Goal: Task Accomplishment & Management: Use online tool/utility

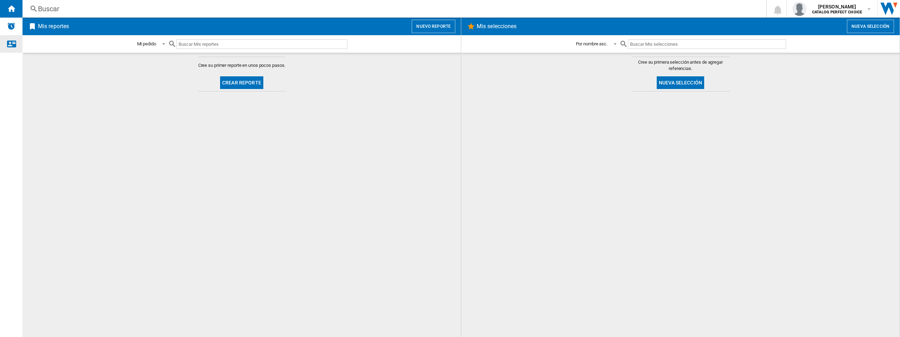
click at [9, 47] on ng-md-icon "Contáctanos" at bounding box center [11, 43] width 8 height 8
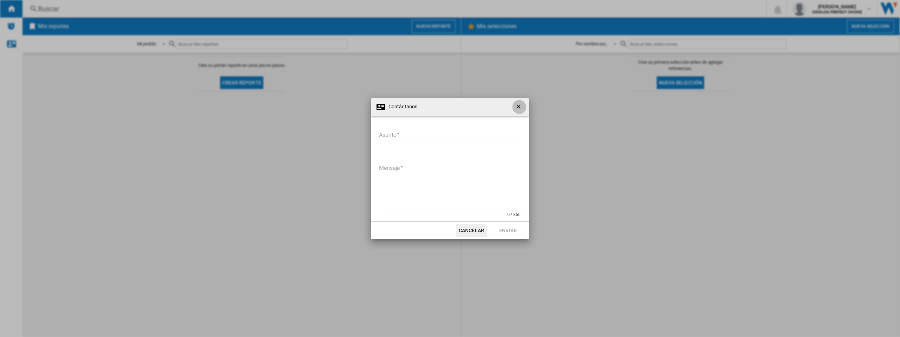
click at [520, 109] on ng-md-icon "getI18NText('BUTTONS.CLOSE_DIALOG')" at bounding box center [519, 107] width 8 height 8
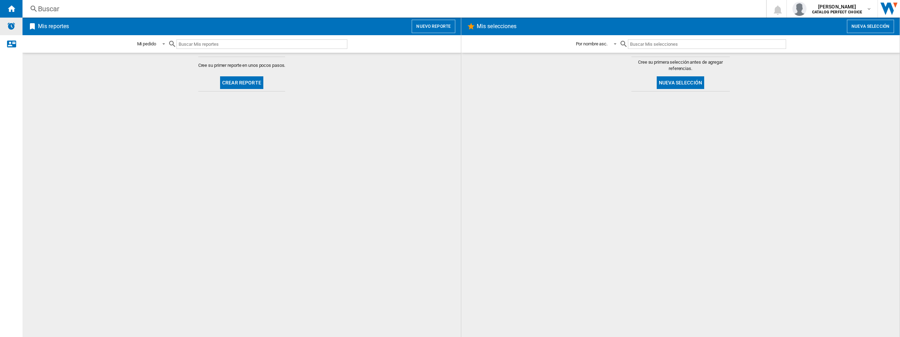
click at [14, 30] on img "Alertas" at bounding box center [11, 26] width 8 height 8
click at [13, 11] on ng-md-icon "Inicio" at bounding box center [11, 8] width 8 height 8
click at [13, 8] on ng-md-icon "Inicio" at bounding box center [11, 8] width 8 height 8
click at [160, 44] on span at bounding box center [161, 43] width 8 height 6
click at [157, 44] on md-option "Mi pedido" at bounding box center [155, 44] width 48 height 17
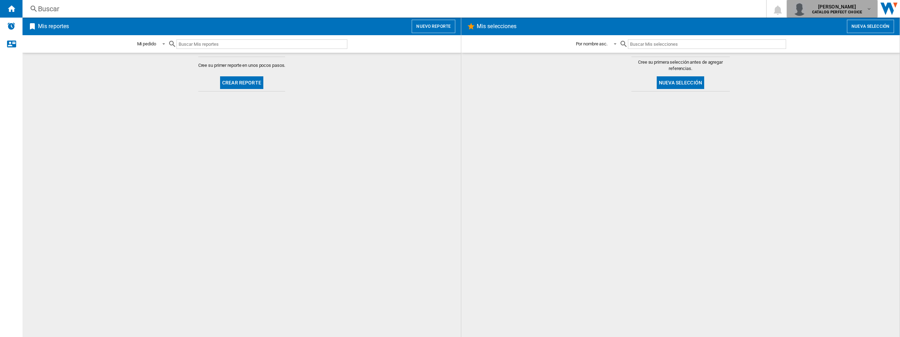
click at [854, 11] on b "CATALOG PERFECT CHOICE" at bounding box center [837, 12] width 50 height 5
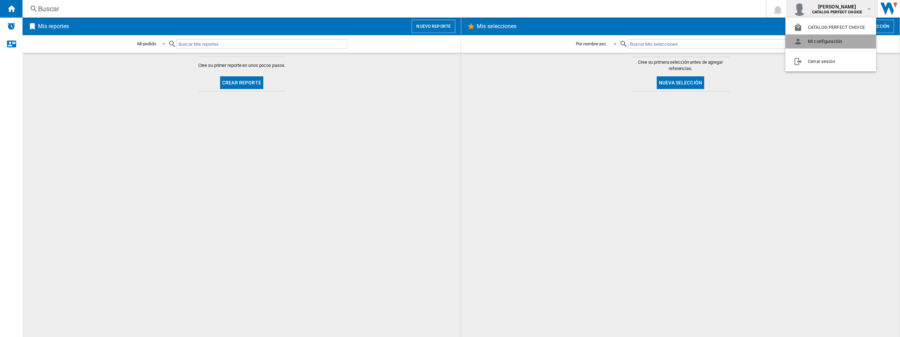
click at [831, 43] on button "Mi configuración" at bounding box center [830, 41] width 91 height 14
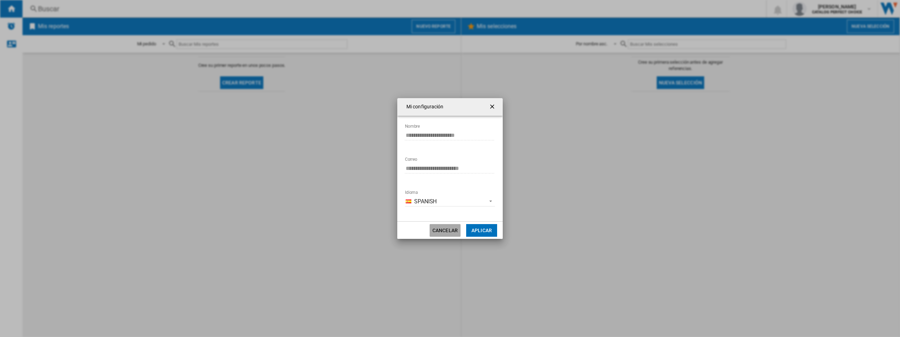
click at [441, 230] on button "Cancelar" at bounding box center [444, 230] width 31 height 13
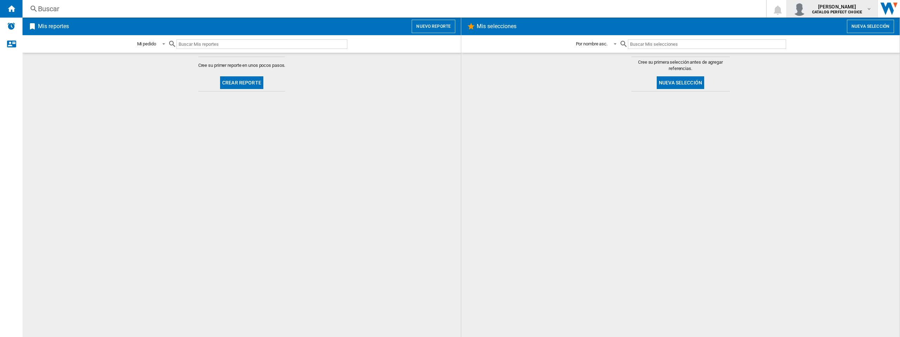
click at [833, 11] on b "CATALOG PERFECT CHOICE" at bounding box center [837, 12] width 50 height 5
click at [255, 86] on md-backdrop at bounding box center [450, 168] width 900 height 337
click at [254, 83] on button "Crear reporte" at bounding box center [241, 82] width 43 height 13
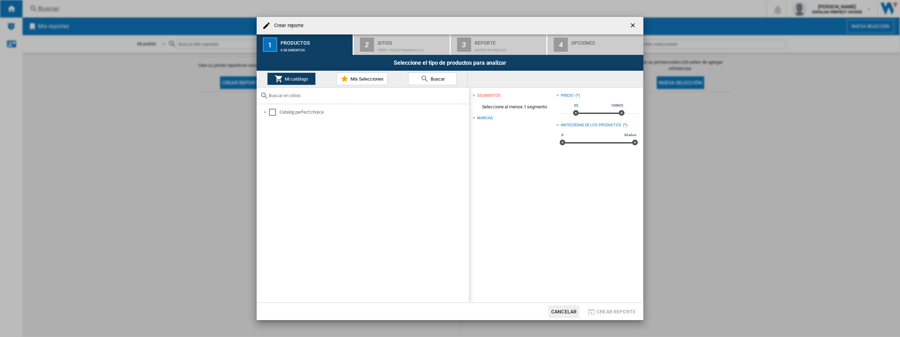
click at [474, 119] on div "Marcas" at bounding box center [513, 118] width 83 height 9
click at [477, 118] on div "Marcas" at bounding box center [484, 118] width 15 height 6
click at [475, 99] on div "segmentos" at bounding box center [513, 95] width 83 height 9
click at [476, 96] on div "segmentos (0)" at bounding box center [513, 95] width 83 height 9
click at [267, 112] on div at bounding box center [265, 112] width 7 height 7
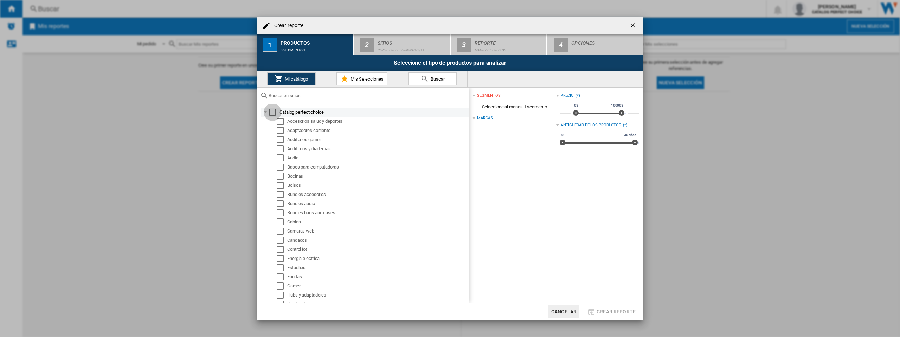
click at [272, 111] on div "Select" at bounding box center [272, 112] width 7 height 7
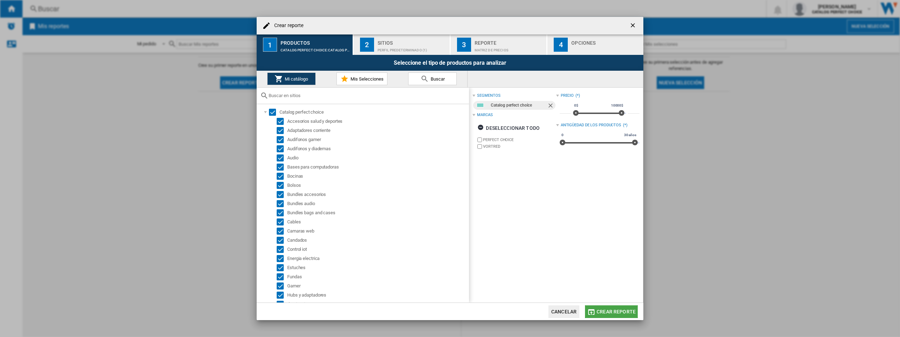
click at [615, 310] on span "Crear reporte" at bounding box center [615, 312] width 39 height 6
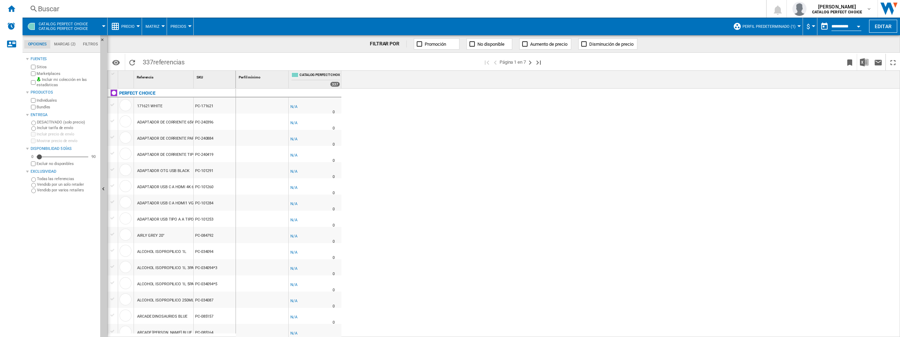
click at [65, 44] on md-tab-item "Marcas (2)" at bounding box center [64, 44] width 29 height 8
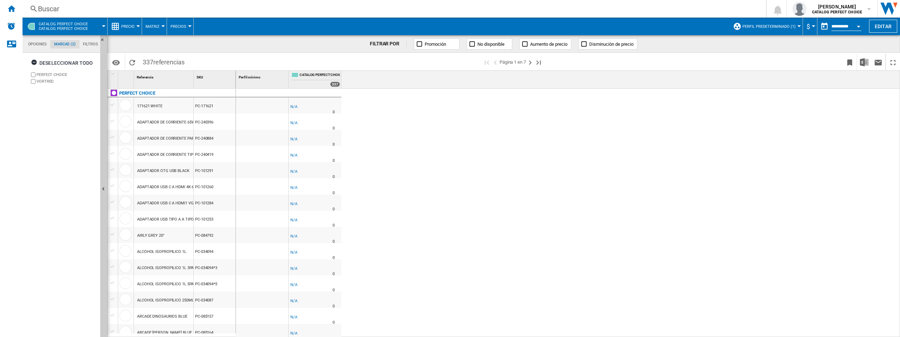
scroll to position [27, 0]
click at [88, 44] on md-tab-item "Filtros" at bounding box center [90, 44] width 22 height 8
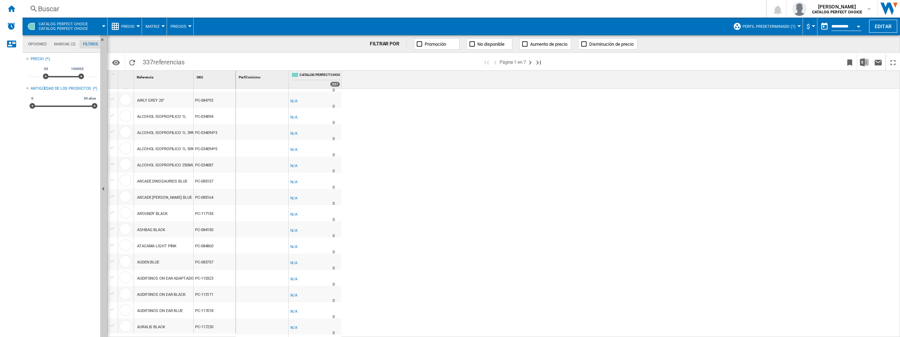
scroll to position [0, 0]
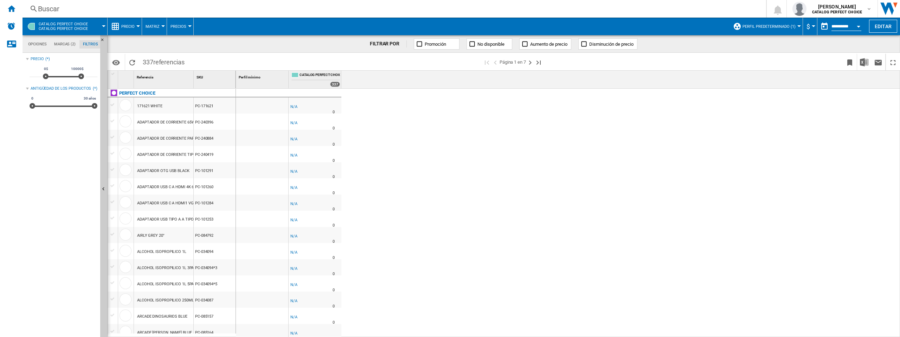
click at [156, 28] on span "Matriz" at bounding box center [152, 26] width 14 height 5
click at [183, 26] on md-backdrop at bounding box center [450, 168] width 900 height 337
click at [188, 27] on div at bounding box center [190, 26] width 4 height 2
click at [269, 50] on md-backdrop at bounding box center [450, 168] width 900 height 337
click at [64, 43] on md-tab-item "Marcas (2)" at bounding box center [64, 44] width 29 height 8
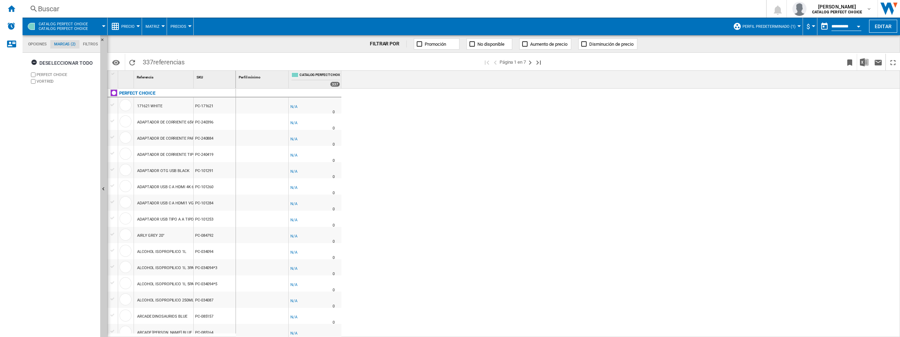
scroll to position [27, 0]
click at [43, 44] on md-tab-item "Opciones" at bounding box center [37, 44] width 26 height 8
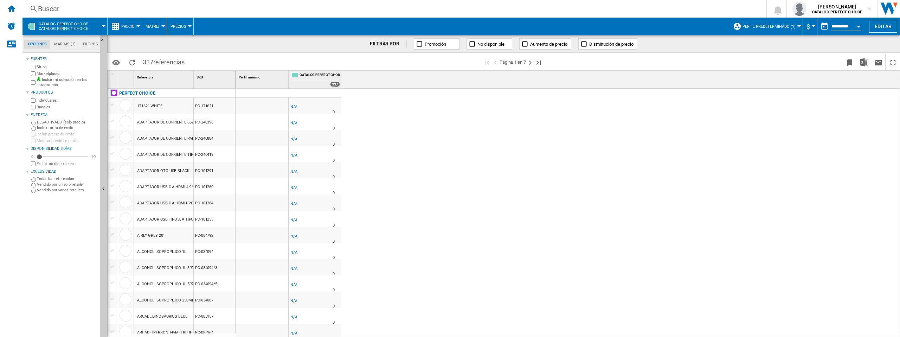
scroll to position [8, 0]
click at [163, 123] on div "ADAPTADOR DE CORRIENTE 65W WHITE" at bounding box center [172, 122] width 71 height 16
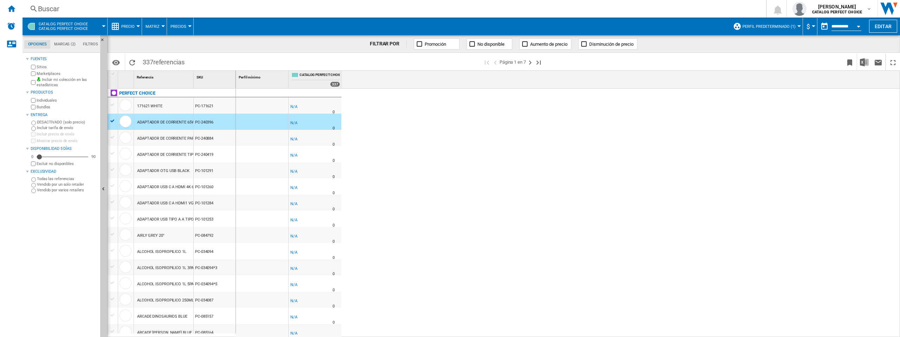
click at [164, 121] on div "ADAPTADOR DE CORRIENTE 65W WHITE" at bounding box center [172, 122] width 71 height 16
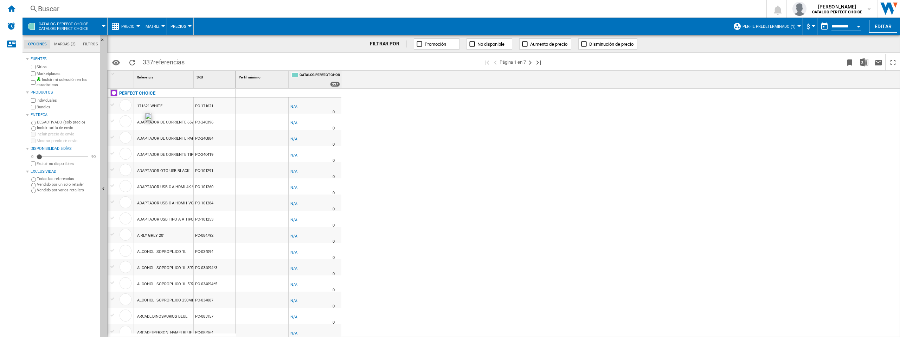
click at [129, 122] on div at bounding box center [125, 121] width 12 height 12
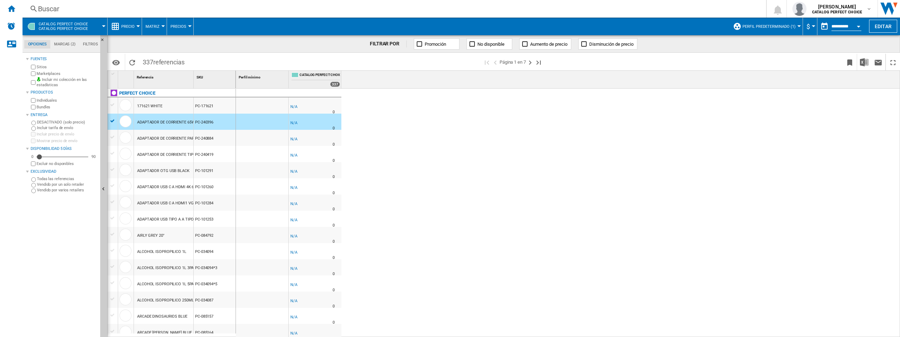
click at [294, 125] on div "N/A" at bounding box center [293, 122] width 7 height 7
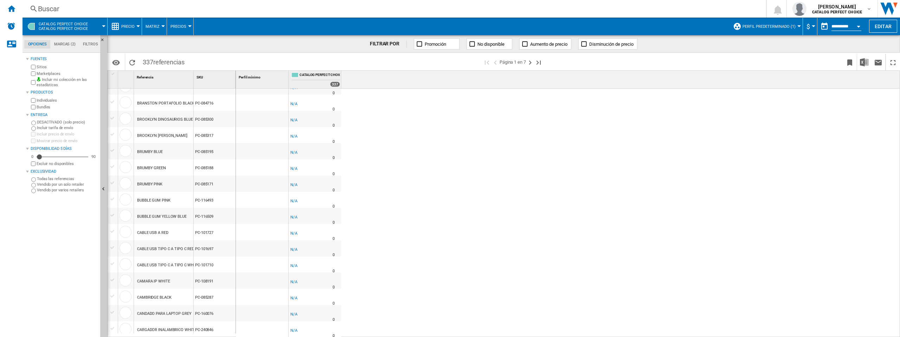
scroll to position [570, 0]
click at [213, 263] on div "PC-101710" at bounding box center [215, 263] width 42 height 16
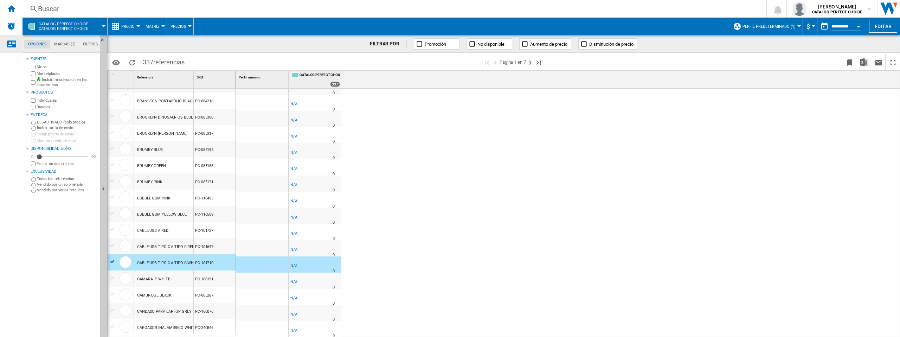
click at [10, 43] on ng-md-icon "Contáctanos" at bounding box center [11, 43] width 8 height 8
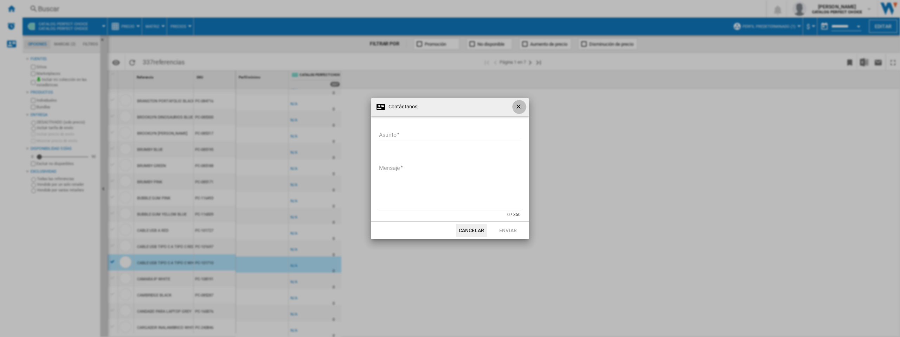
click at [517, 103] on ng-md-icon "getI18NText('BUTTONS.CLOSE_DIALOG')" at bounding box center [519, 107] width 8 height 8
